Goal: Task Accomplishment & Management: Use online tool/utility

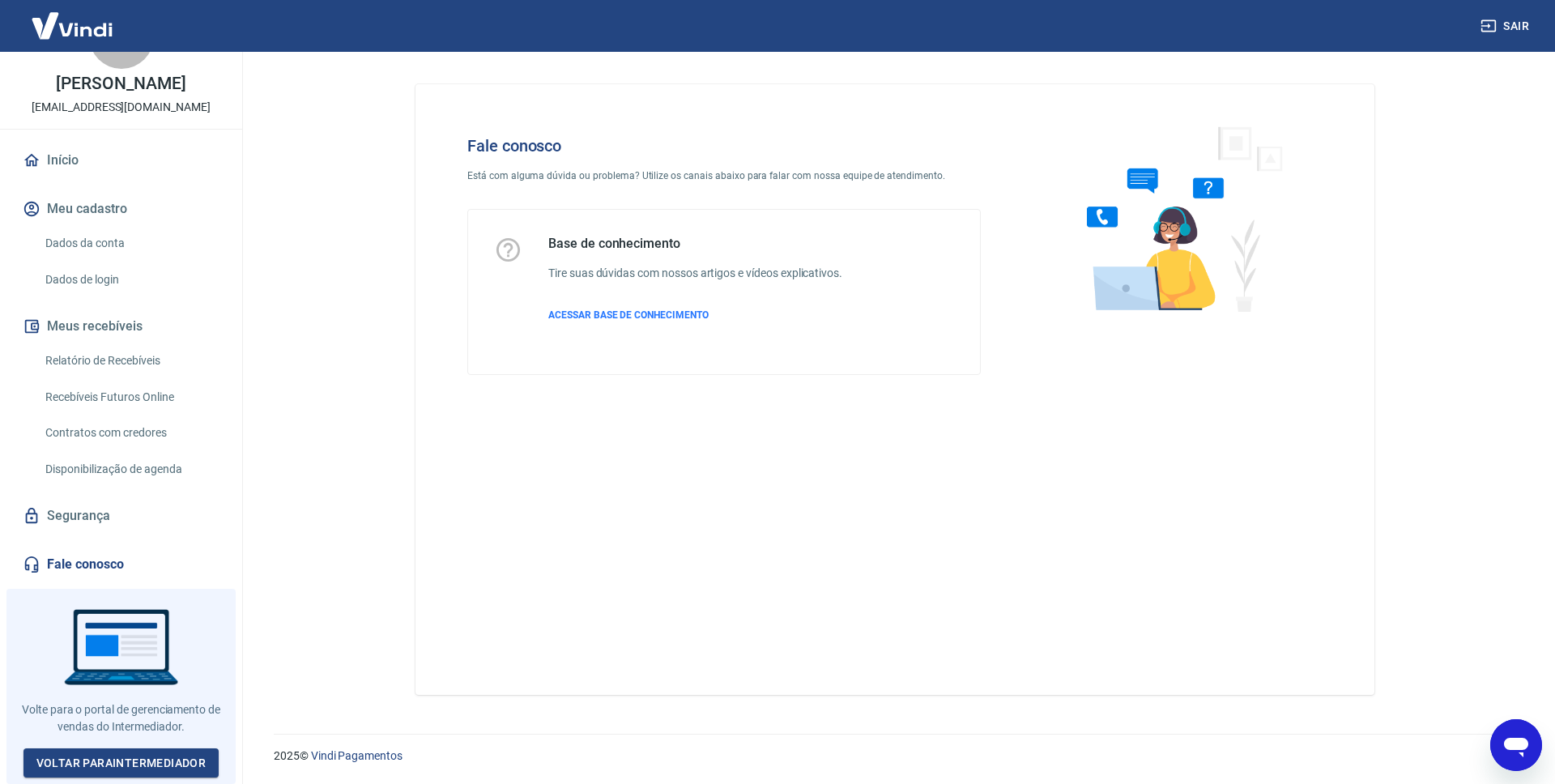
scroll to position [78, 0]
click at [143, 753] on link "Voltar para Intermediador" at bounding box center [122, 763] width 196 height 30
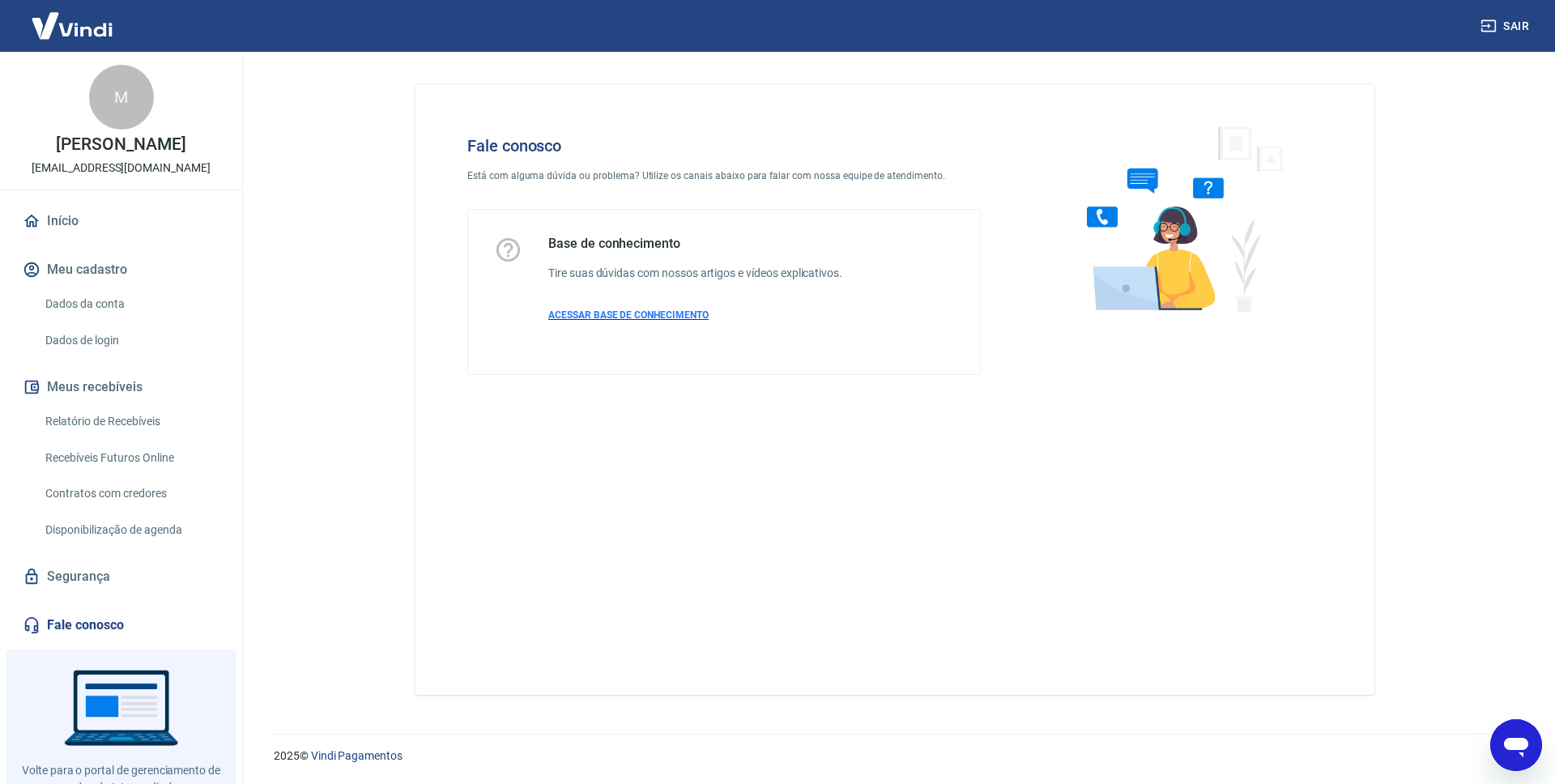
click at [651, 315] on span "ACESSAR BASE DE CONHECIMENTO" at bounding box center [628, 314] width 160 height 11
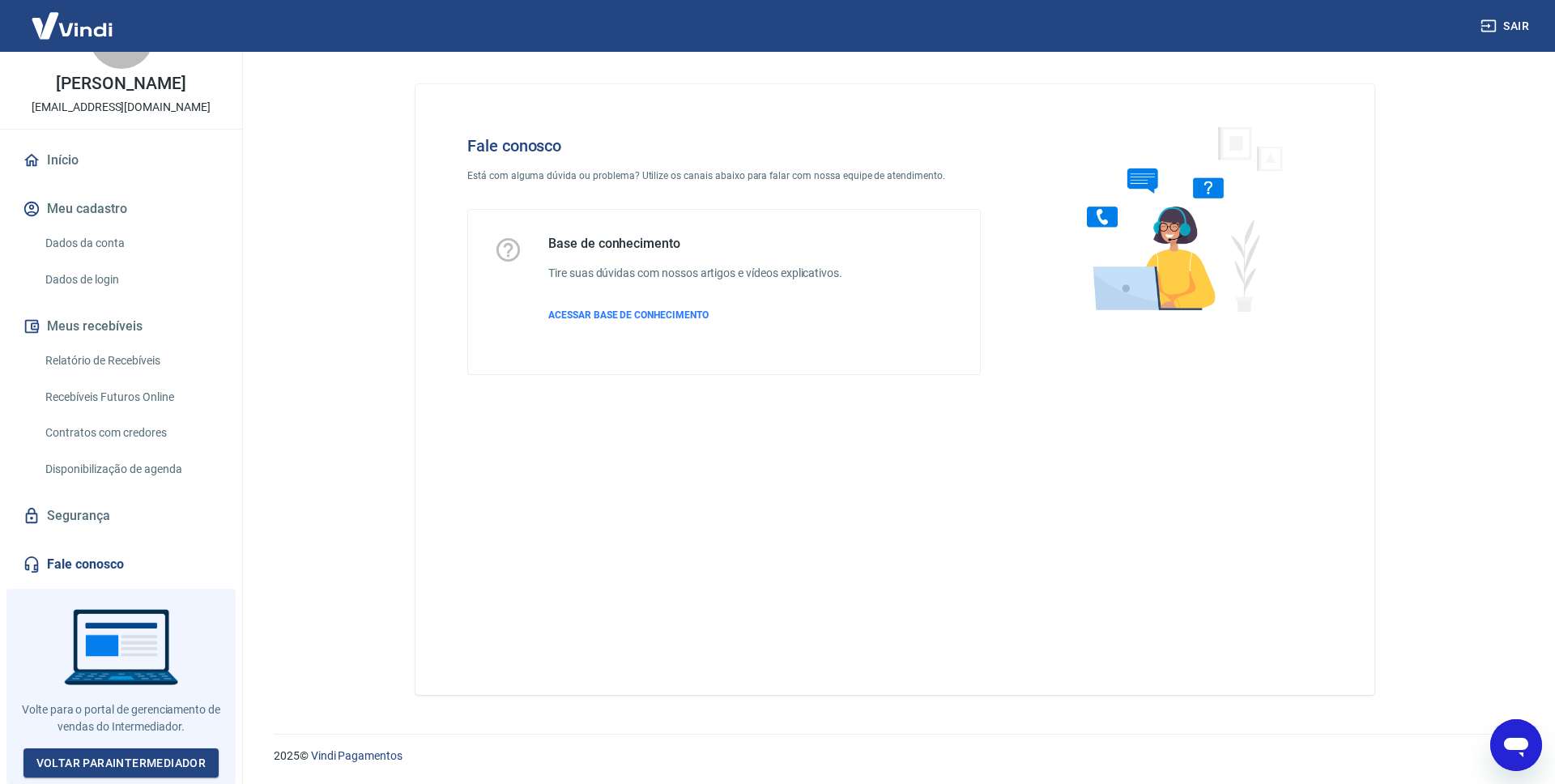
scroll to position [78, 0]
click at [120, 758] on link "Voltar para Intermediador" at bounding box center [122, 763] width 196 height 30
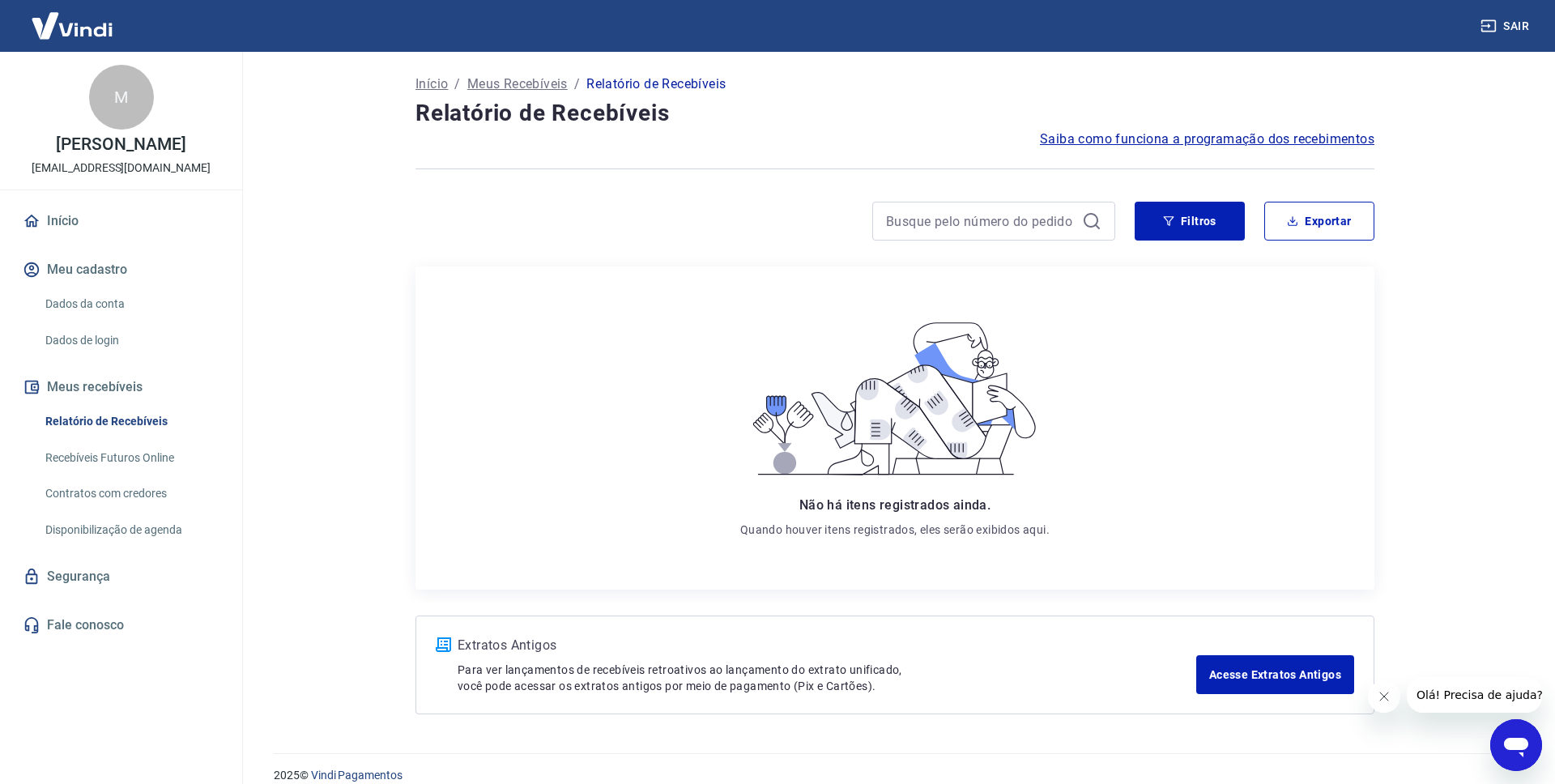
click at [1384, 699] on icon "Fechar mensagem da empresa" at bounding box center [1384, 695] width 13 height 13
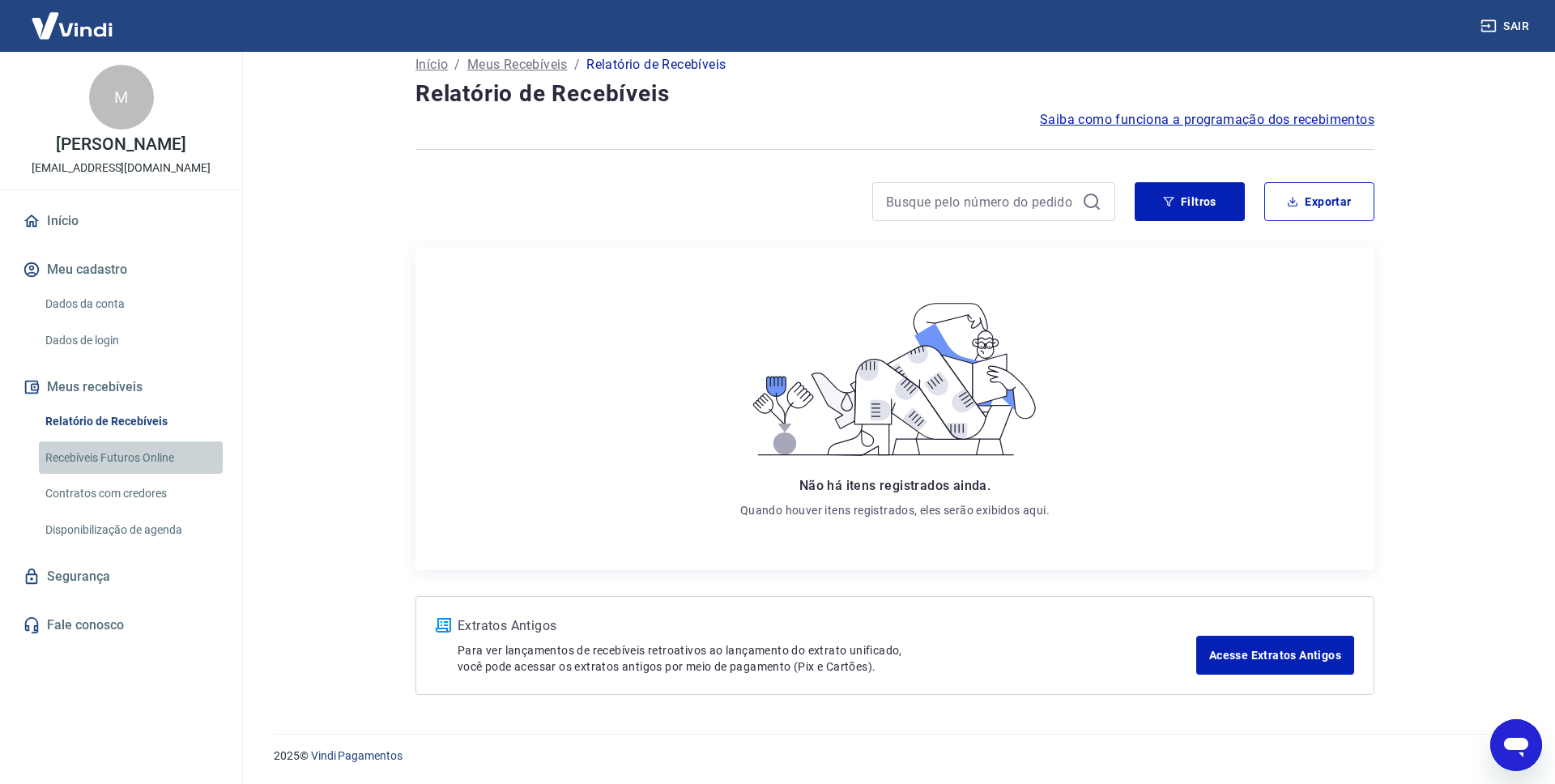
click at [119, 475] on link "Recebíveis Futuros Online" at bounding box center [131, 458] width 184 height 33
